Goal: Task Accomplishment & Management: Manage account settings

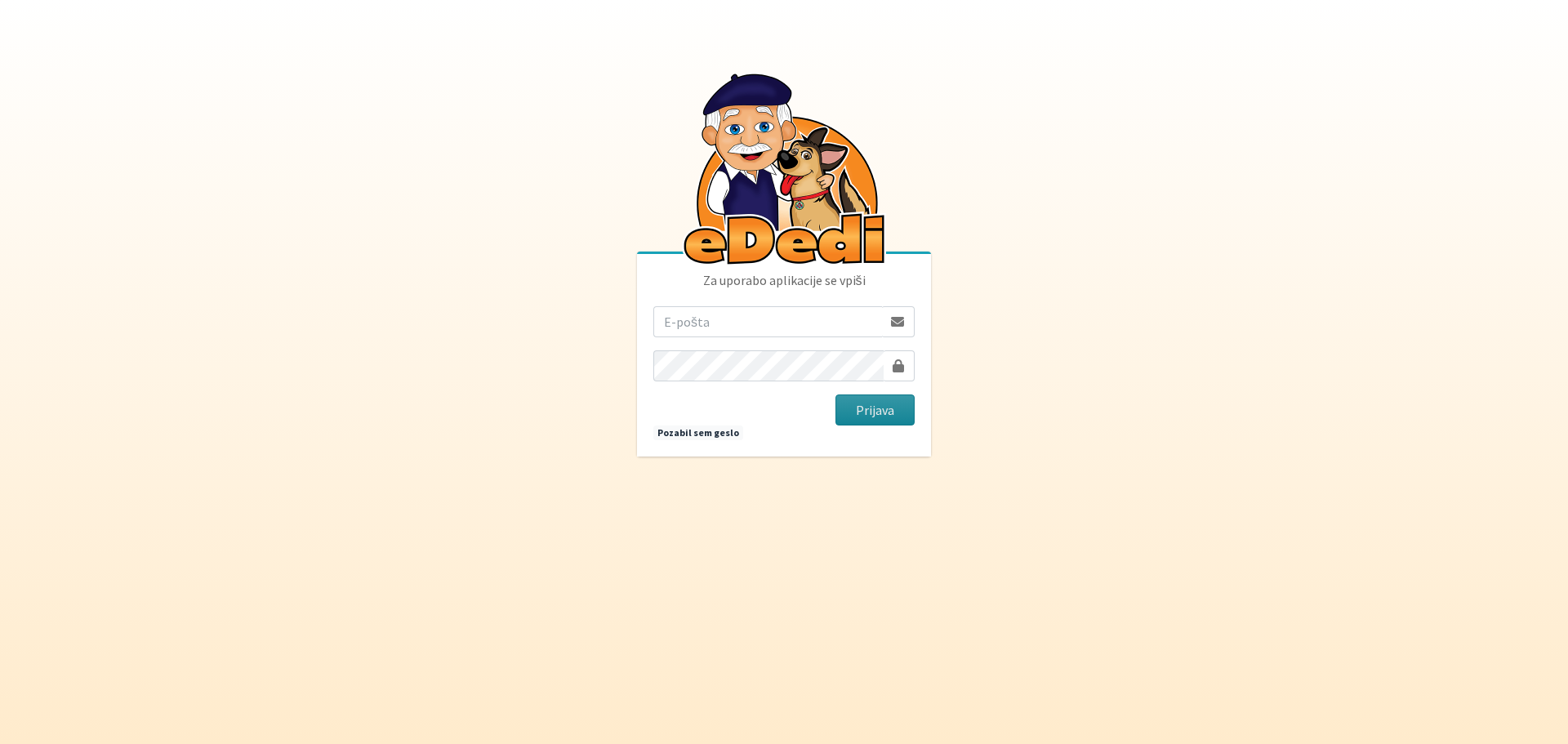
type input "matjaz.hrvatin@gmail.com"
click at [880, 408] on button "Prijava" at bounding box center [875, 409] width 79 height 31
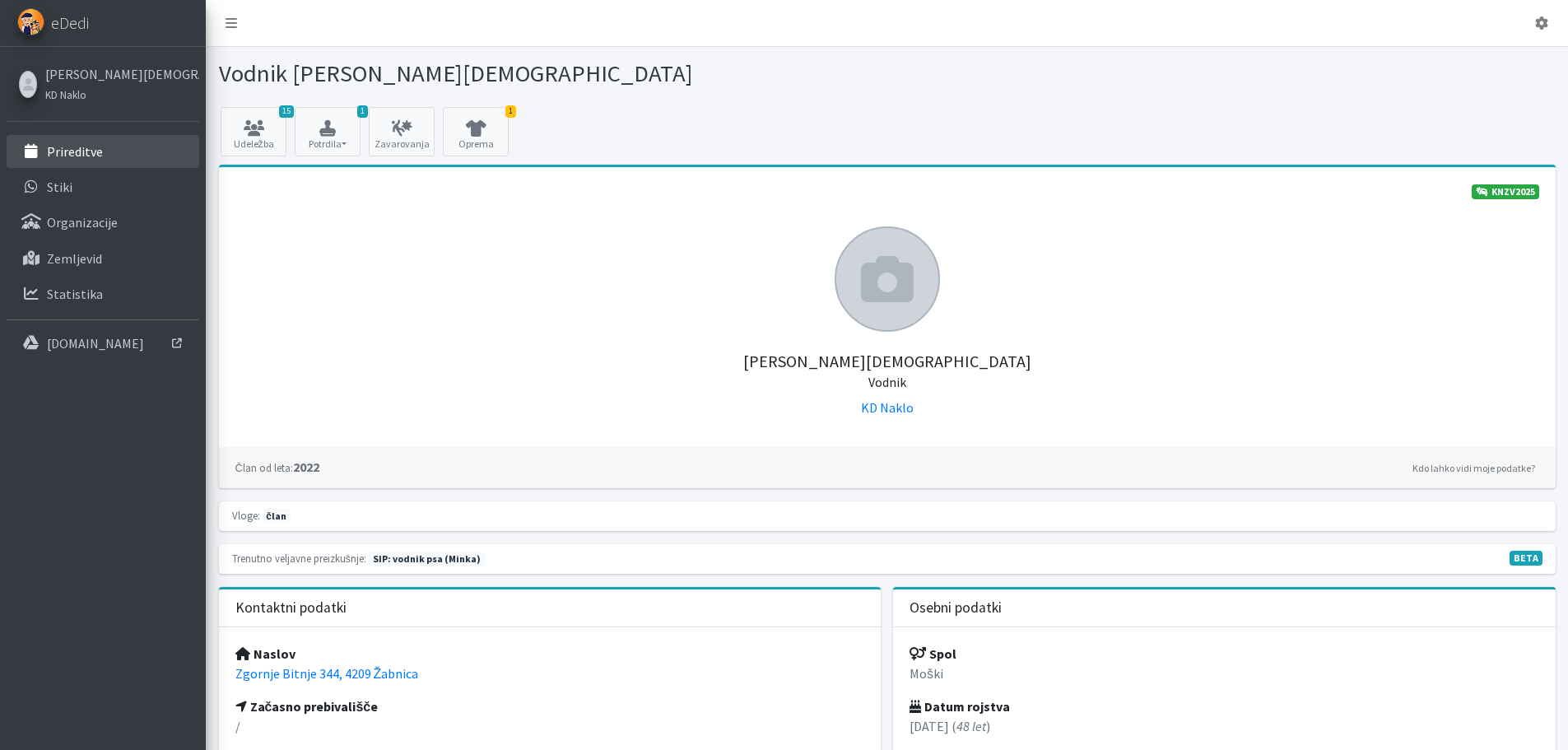
click at [61, 159] on link "Prireditve" at bounding box center [102, 151] width 192 height 33
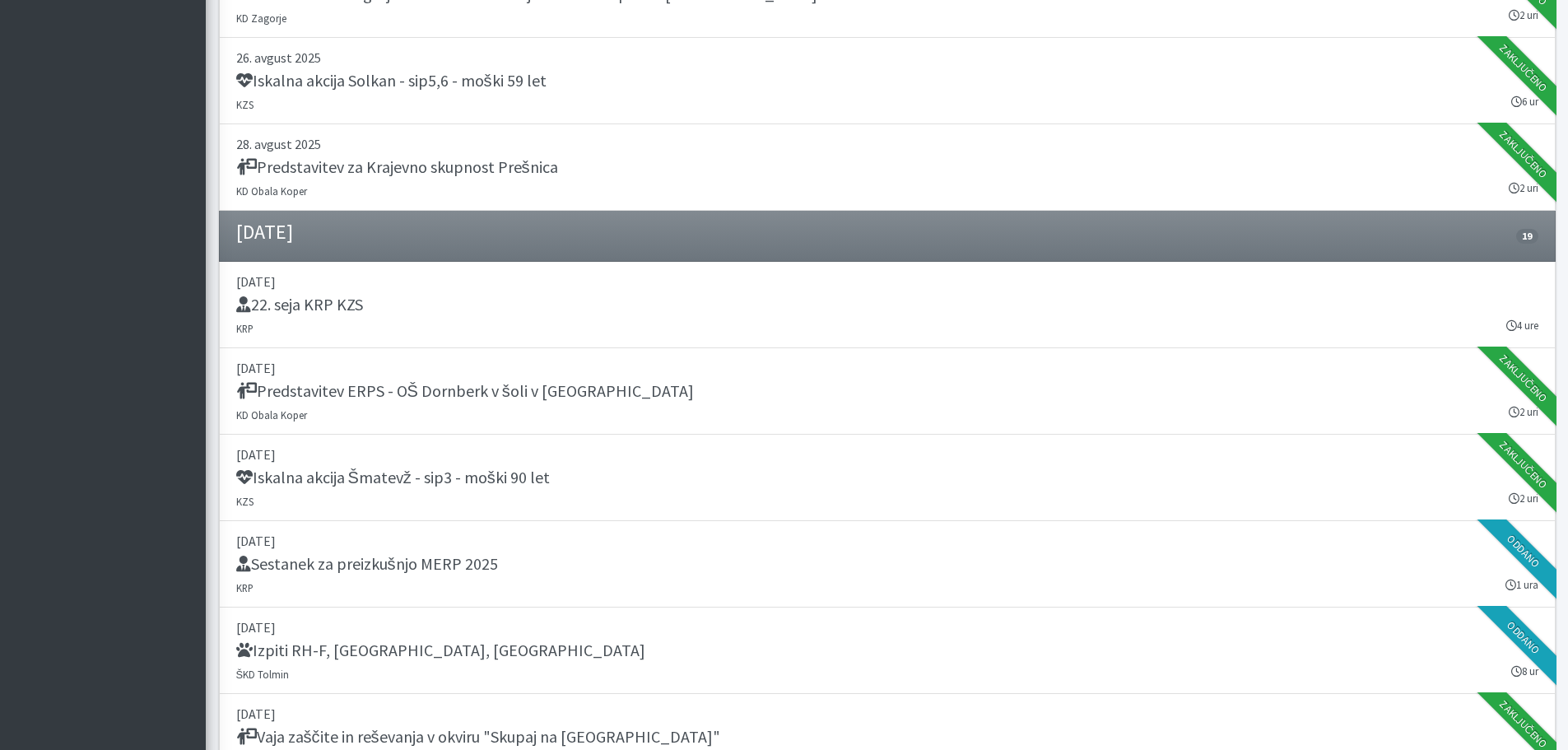
scroll to position [1235, 0]
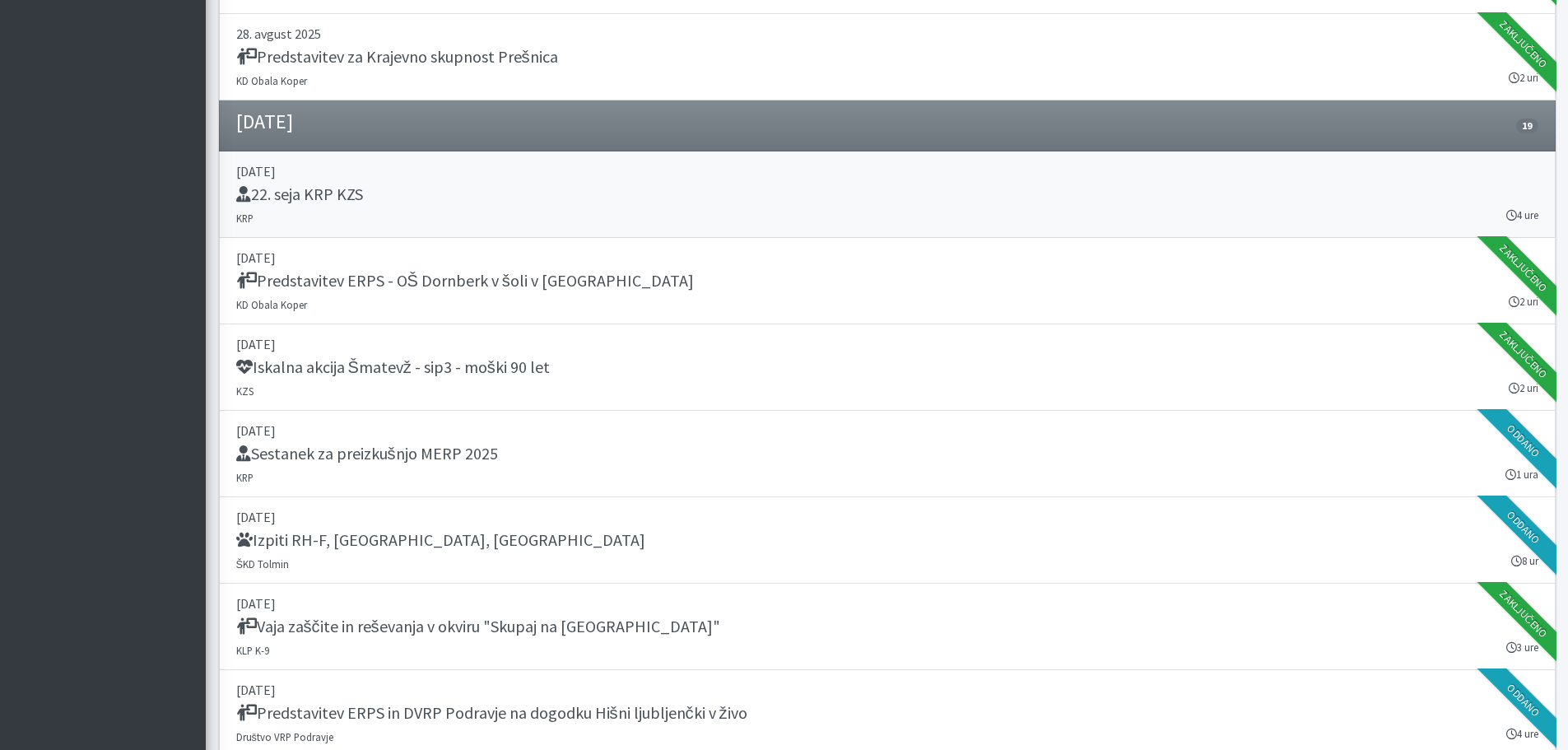
click at [311, 193] on h5 "22. seja KRP KZS" at bounding box center [300, 194] width 127 height 20
